Goal: Task Accomplishment & Management: Manage account settings

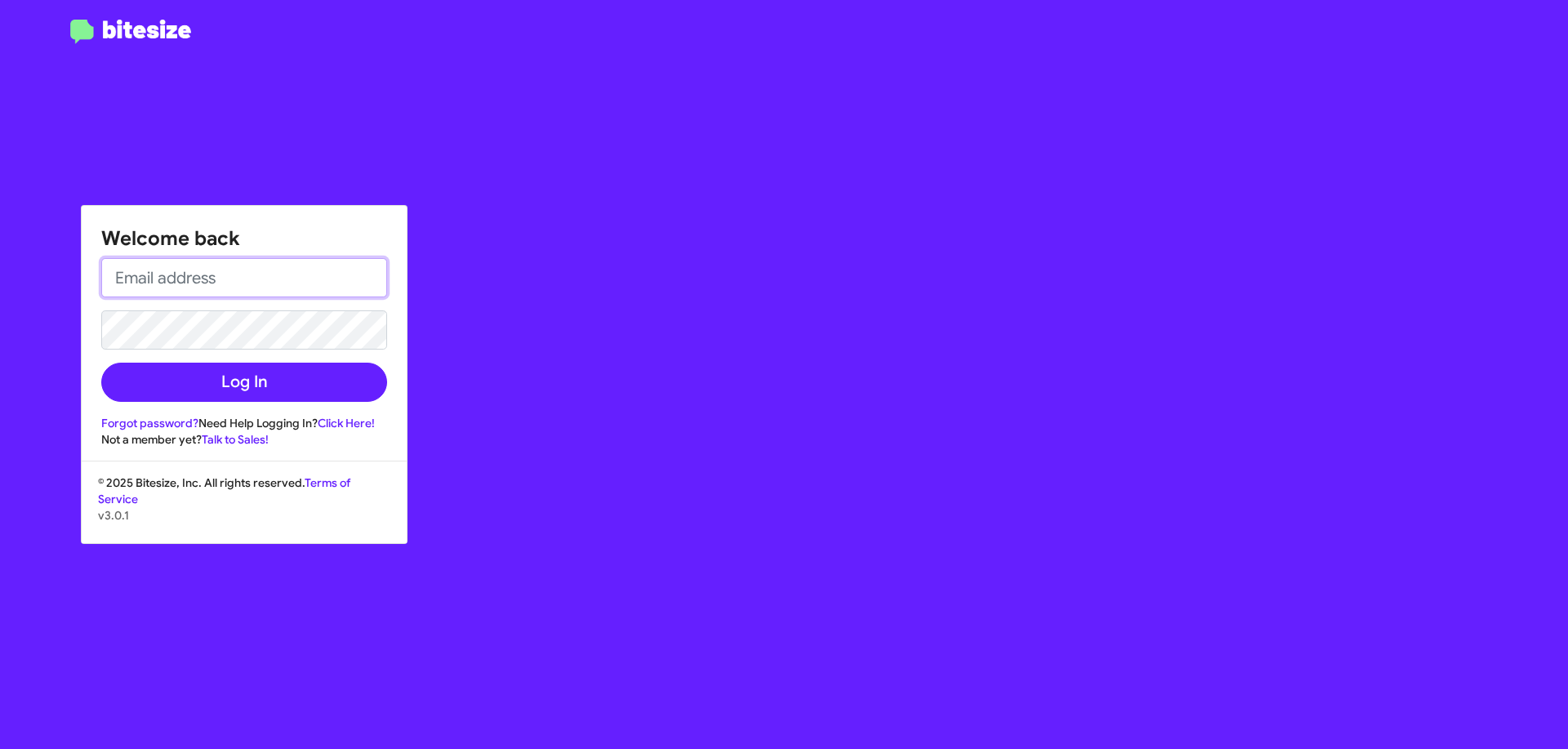
type input "[EMAIL_ADDRESS][DOMAIN_NAME]"
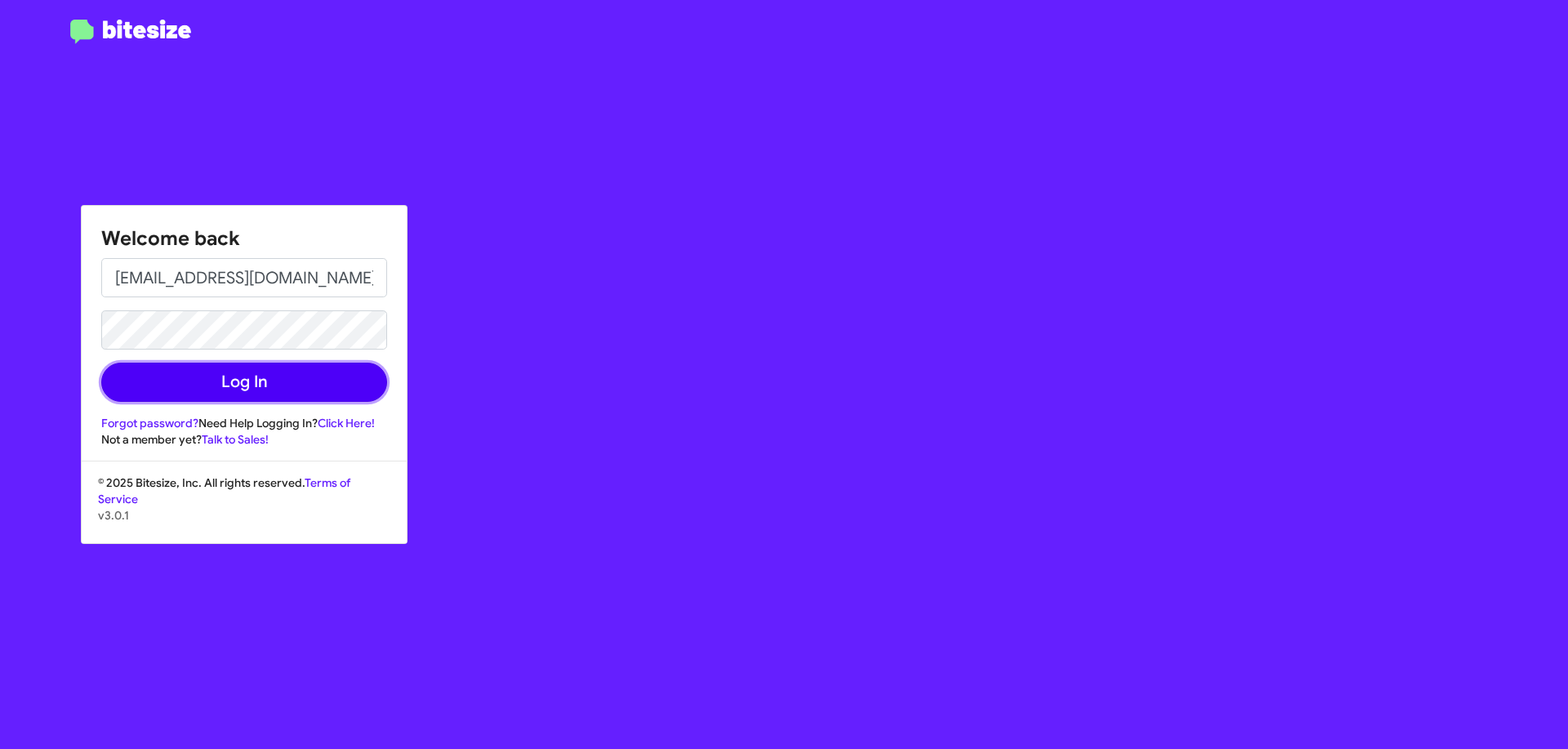
click at [303, 381] on button "Log In" at bounding box center [244, 382] width 286 height 39
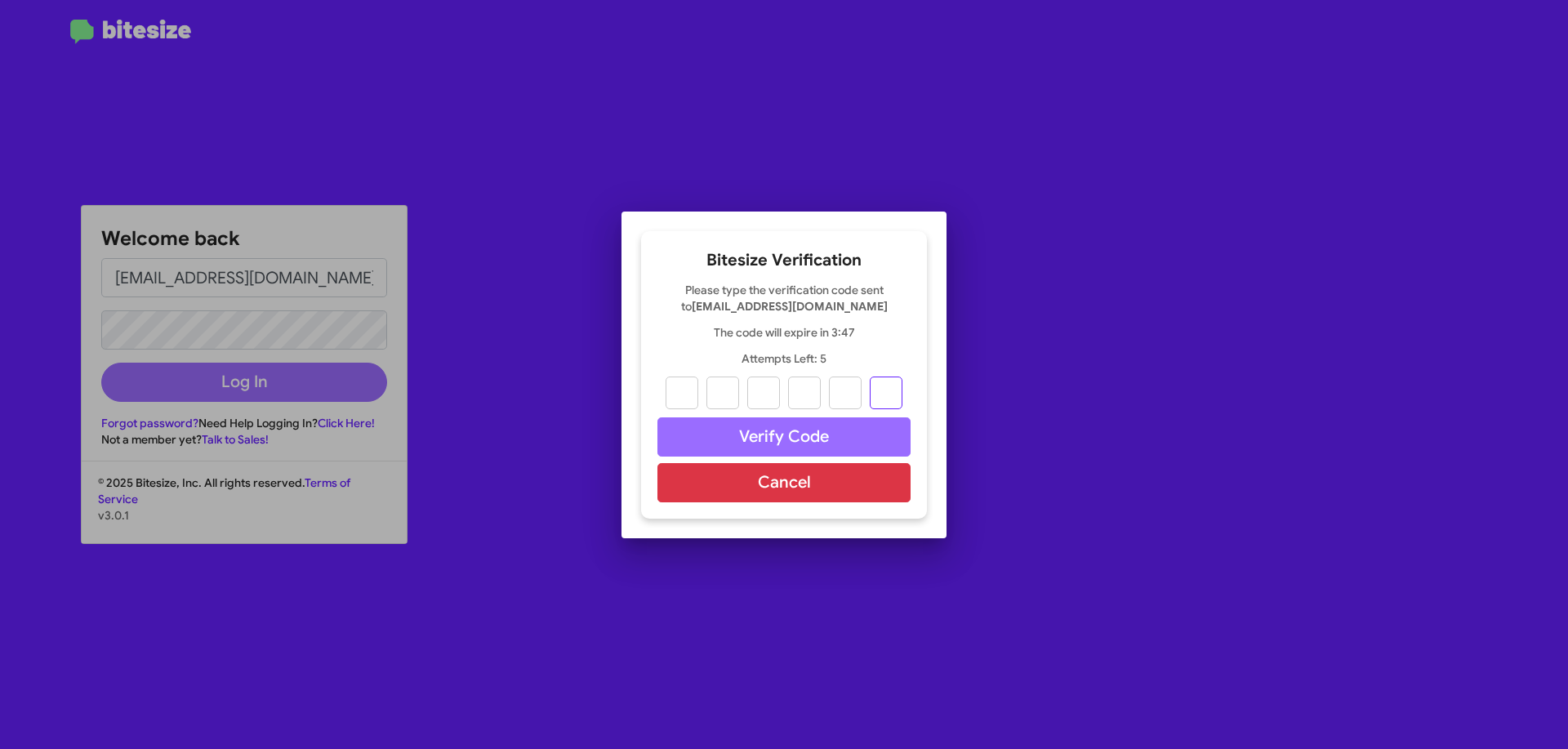
paste input "0"
type input "5"
type input "7"
type input "4"
type input "0"
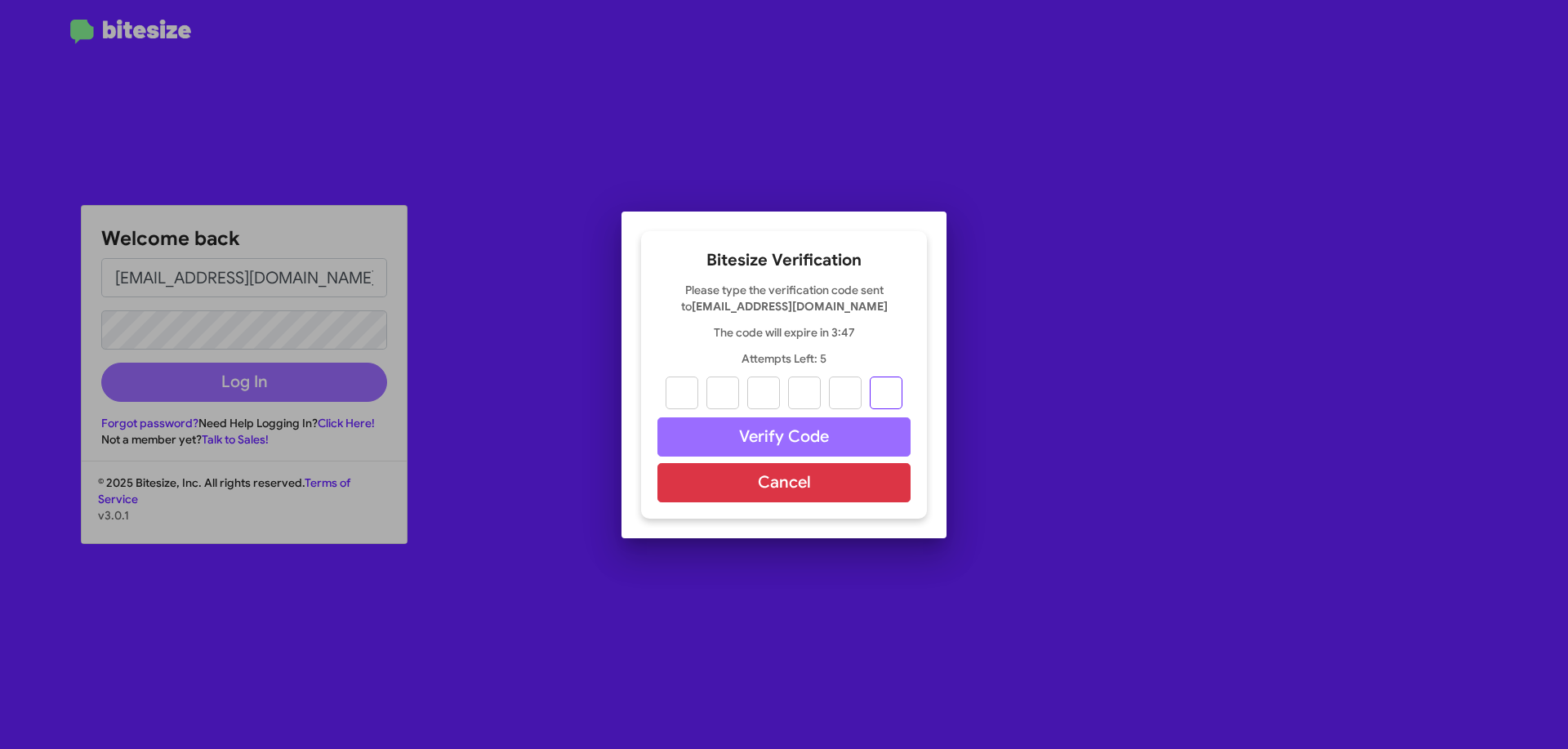
type input "0"
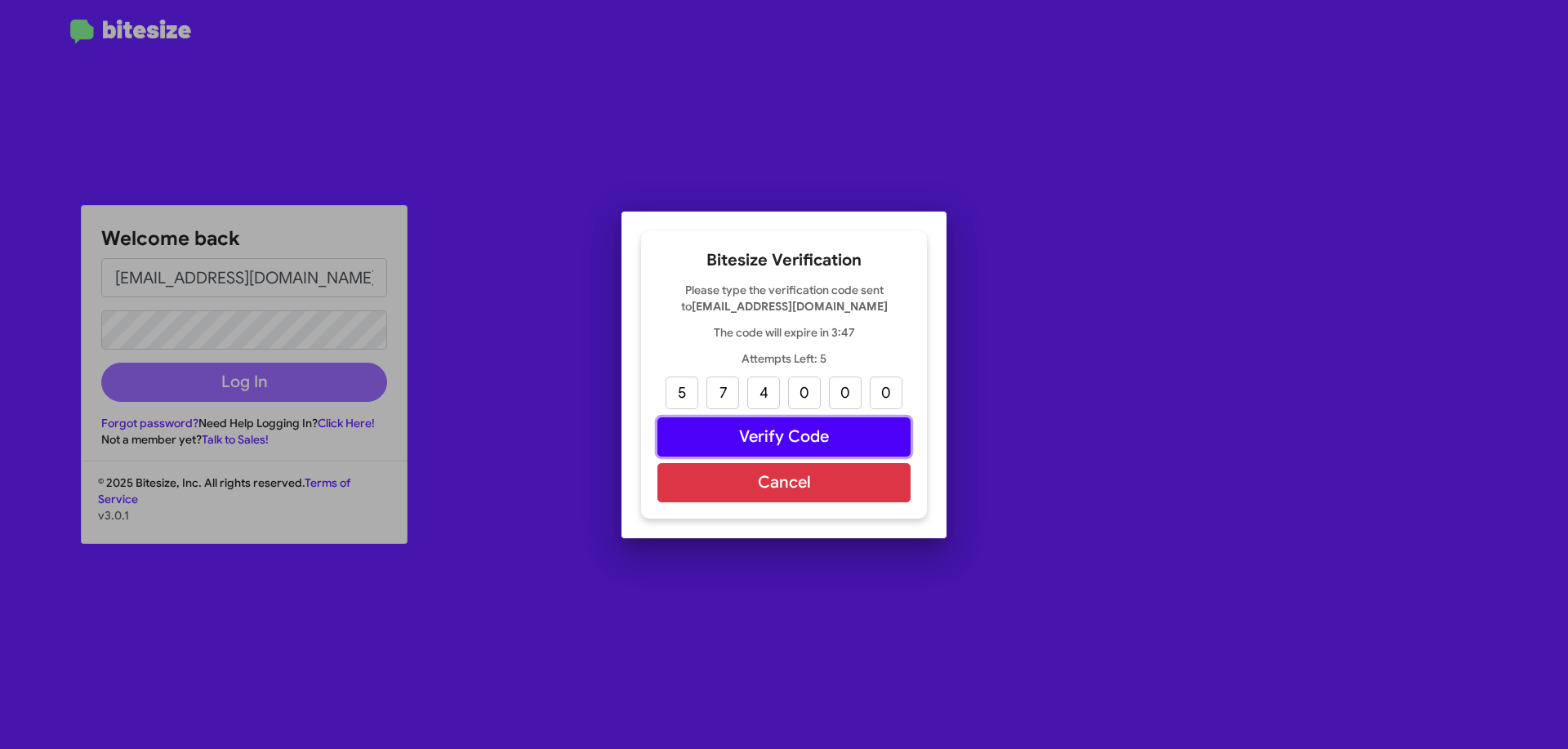
click at [809, 432] on button "Verify Code" at bounding box center [784, 437] width 253 height 39
